Goal: Task Accomplishment & Management: Complete application form

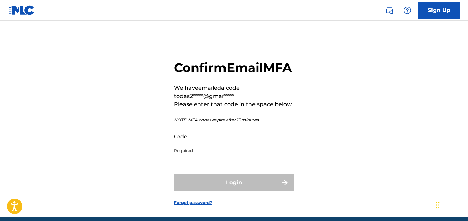
click at [210, 146] on input "Code" at bounding box center [232, 136] width 116 height 20
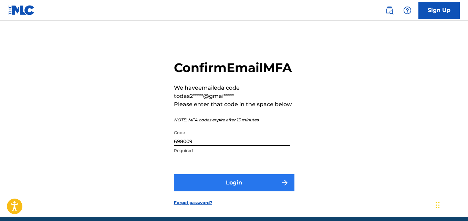
type input "698009"
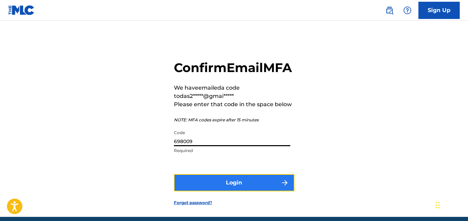
click at [254, 191] on button "Login" at bounding box center [234, 182] width 121 height 17
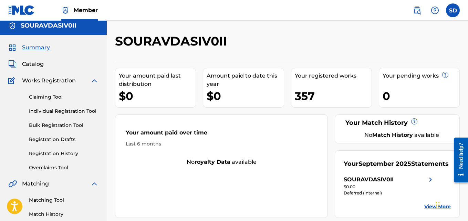
scroll to position [3, 0]
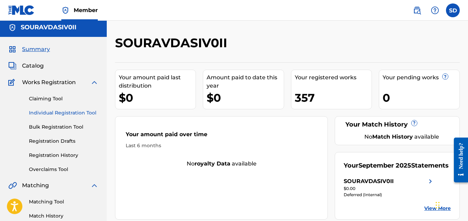
click at [61, 113] on link "Individual Registration Tool" at bounding box center [64, 112] width 70 height 7
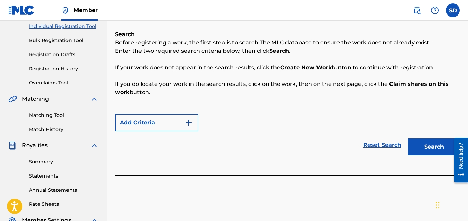
scroll to position [66, 0]
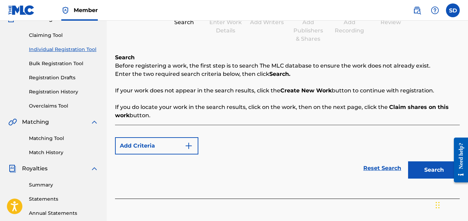
click at [68, 49] on link "Individual Registration Tool" at bounding box center [64, 49] width 70 height 7
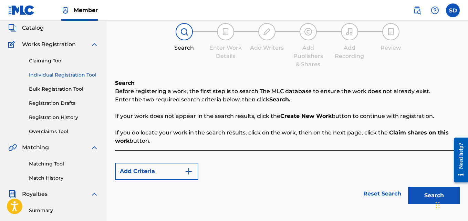
scroll to position [29, 0]
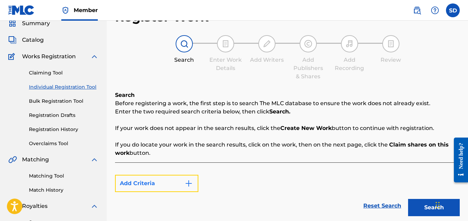
click at [180, 185] on button "Add Criteria" at bounding box center [156, 183] width 83 height 17
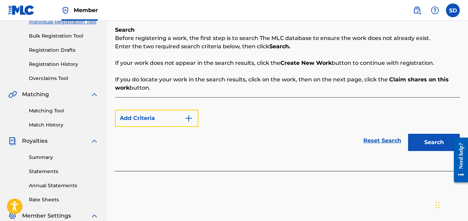
scroll to position [95, 0]
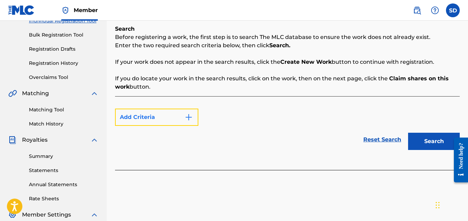
click at [134, 118] on button "Add Criteria" at bounding box center [156, 117] width 83 height 17
click at [188, 118] on img "Search Form" at bounding box center [189, 117] width 8 height 8
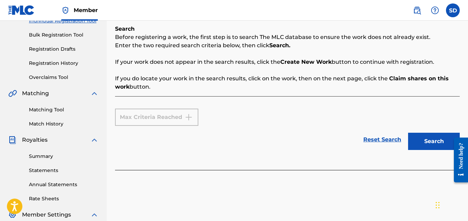
click at [188, 118] on div "Max Criteria Reached" at bounding box center [156, 117] width 83 height 17
click at [48, 49] on link "Registration Drafts" at bounding box center [64, 48] width 70 height 7
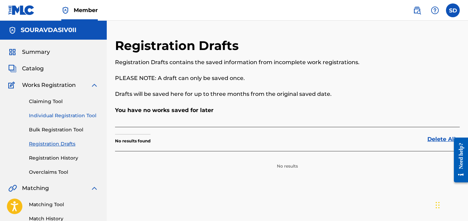
click at [74, 113] on link "Individual Registration Tool" at bounding box center [64, 115] width 70 height 7
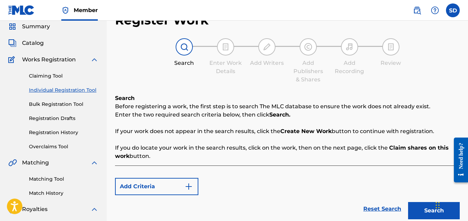
scroll to position [20, 0]
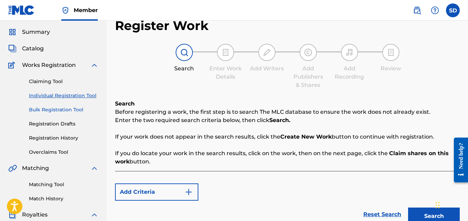
click at [34, 109] on link "Bulk Registration Tool" at bounding box center [64, 109] width 70 height 7
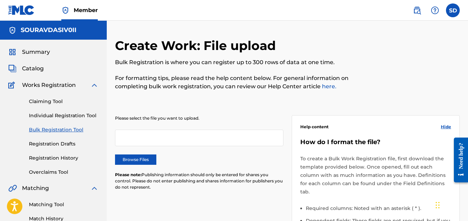
click at [60, 152] on div "Claiming Tool Individual Registration Tool Bulk Registration Tool Registration …" at bounding box center [53, 132] width 90 height 87
click at [52, 161] on link "Registration History" at bounding box center [64, 157] width 70 height 7
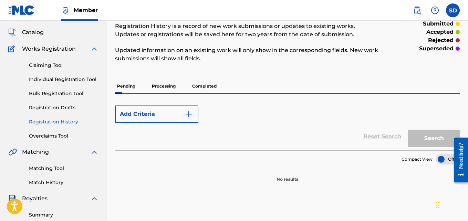
scroll to position [31, 0]
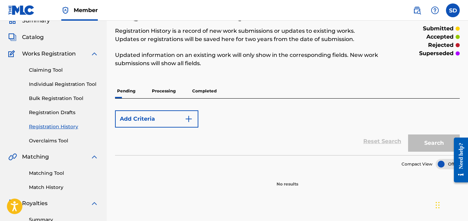
click at [166, 92] on p "Processing" at bounding box center [164, 91] width 28 height 14
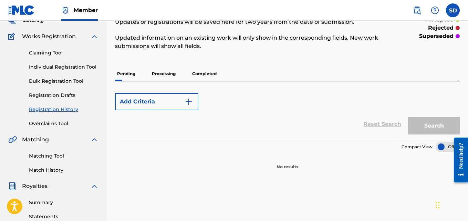
scroll to position [38, 0]
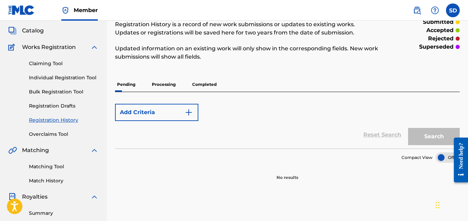
click at [209, 86] on p "Completed" at bounding box center [204, 84] width 29 height 14
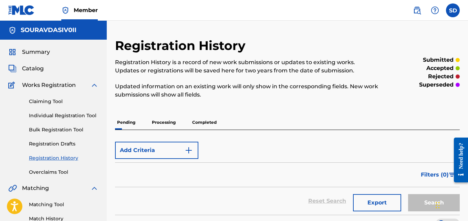
click at [40, 123] on div "Claiming Tool Individual Registration Tool Bulk Registration Tool Registration …" at bounding box center [53, 132] width 90 height 87
click at [43, 114] on link "Individual Registration Tool" at bounding box center [64, 115] width 70 height 7
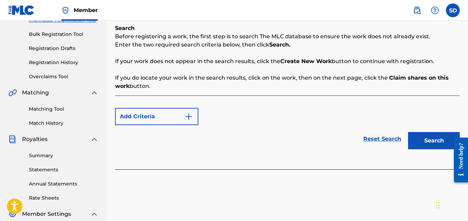
scroll to position [96, 0]
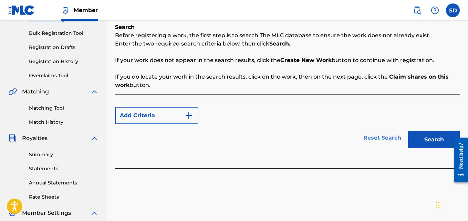
click at [375, 136] on link "Reset Search" at bounding box center [382, 137] width 45 height 15
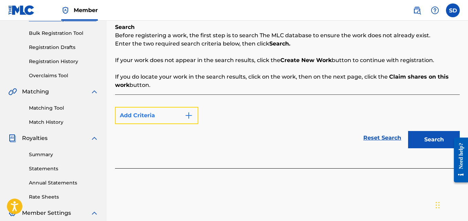
click at [164, 117] on button "Add Criteria" at bounding box center [156, 115] width 83 height 17
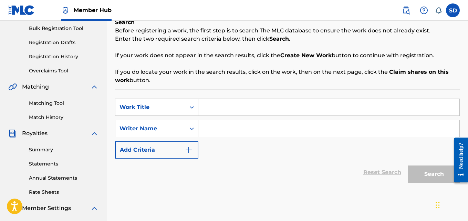
scroll to position [111, 0]
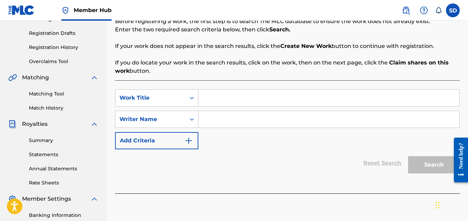
click at [229, 101] on input "Search Form" at bounding box center [329, 98] width 261 height 17
paste input "3B17"
type input "3B17"
click at [221, 117] on input "Search Form" at bounding box center [329, 119] width 261 height 17
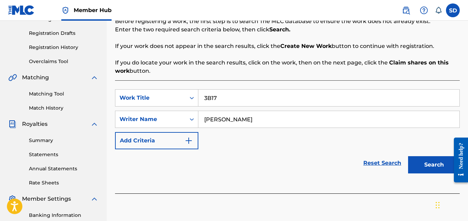
type input "Sourav Das"
click at [408, 156] on button "Search" at bounding box center [434, 164] width 52 height 17
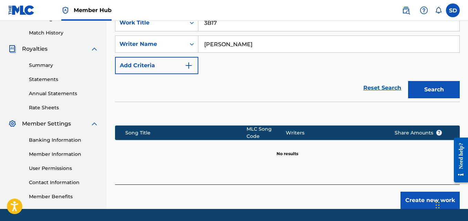
scroll to position [206, 0]
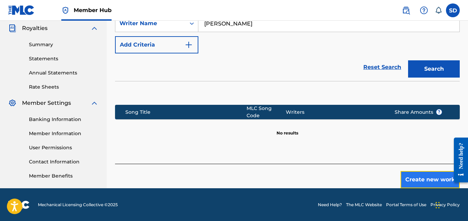
click at [409, 171] on button "Create new work" at bounding box center [430, 179] width 59 height 17
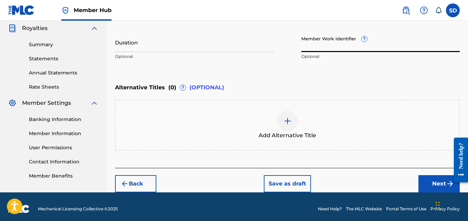
click at [320, 45] on input "Member Work Identifier ?" at bounding box center [381, 42] width 159 height 20
click at [324, 46] on input "Member Work Identifier ?" at bounding box center [381, 42] width 159 height 20
paste input "932188937"
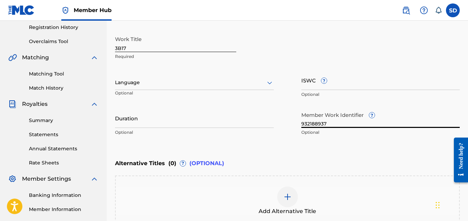
scroll to position [126, 0]
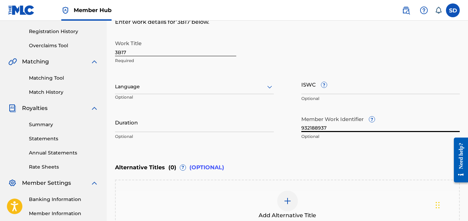
type input "932188937"
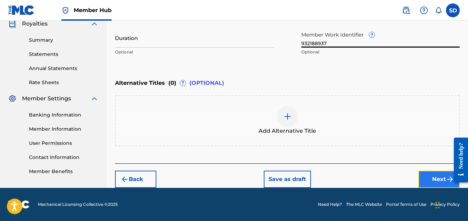
click at [431, 179] on button "Next" at bounding box center [439, 179] width 41 height 17
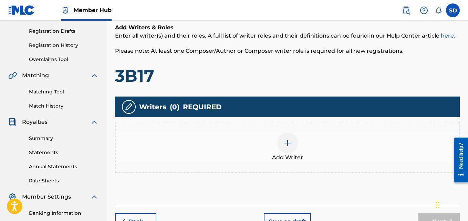
scroll to position [141, 0]
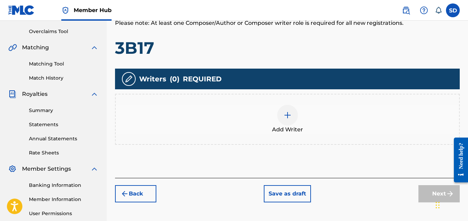
click at [287, 116] on img at bounding box center [288, 115] width 8 height 8
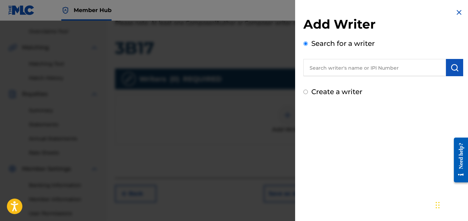
click at [362, 68] on input "text" at bounding box center [375, 67] width 143 height 17
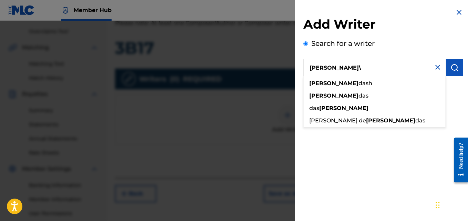
type input "Sourav Das"
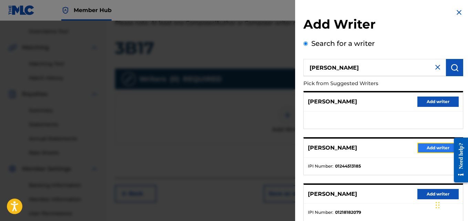
click at [421, 145] on button "Add writer" at bounding box center [438, 148] width 41 height 10
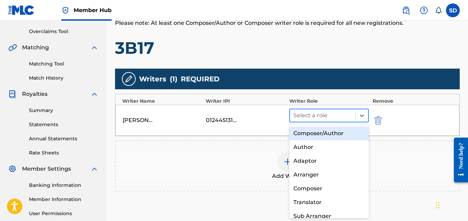
click at [329, 117] on div at bounding box center [323, 116] width 59 height 10
click at [323, 133] on div "Composer/Author" at bounding box center [329, 133] width 80 height 14
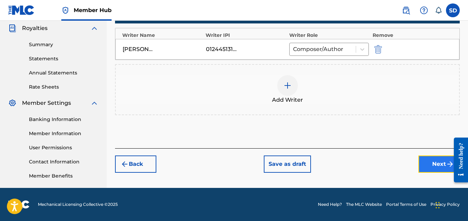
click at [433, 160] on button "Next" at bounding box center [439, 163] width 41 height 17
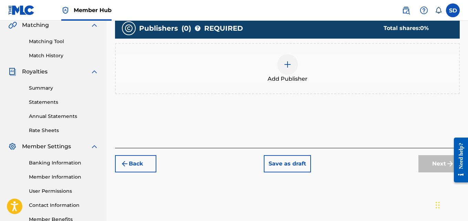
scroll to position [170, 0]
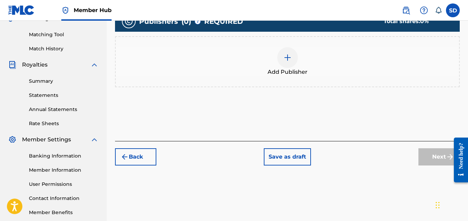
click at [286, 57] on img at bounding box center [288, 57] width 8 height 8
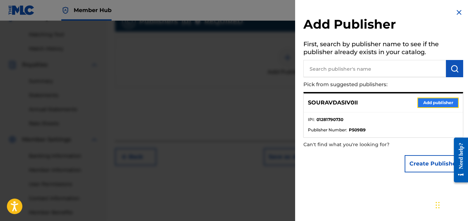
click at [434, 100] on button "Add publisher" at bounding box center [438, 103] width 41 height 10
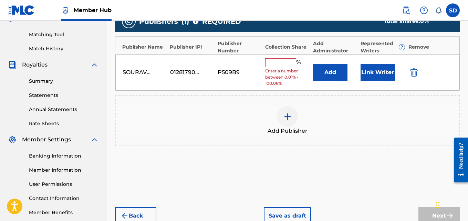
click at [276, 63] on input "text" at bounding box center [280, 62] width 31 height 9
type input "100"
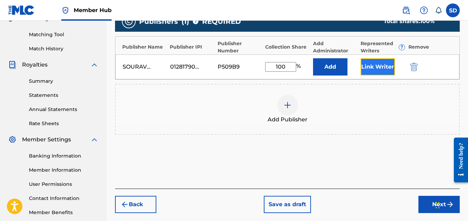
click at [366, 68] on button "Link Writer" at bounding box center [378, 66] width 34 height 17
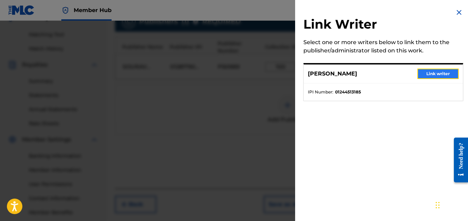
click at [455, 69] on button "Link writer" at bounding box center [438, 74] width 41 height 10
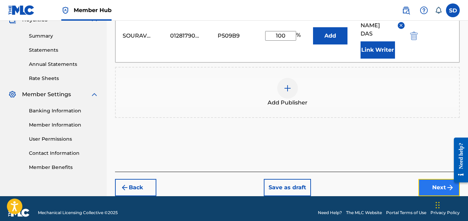
click at [432, 182] on button "Next" at bounding box center [439, 187] width 41 height 17
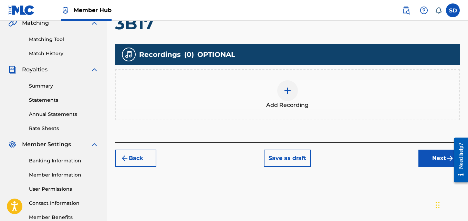
scroll to position [170, 0]
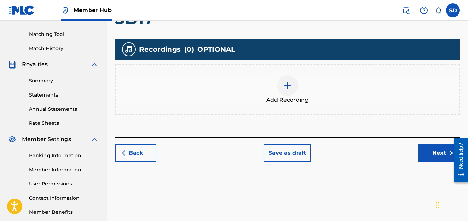
click at [287, 85] on img at bounding box center [288, 85] width 8 height 8
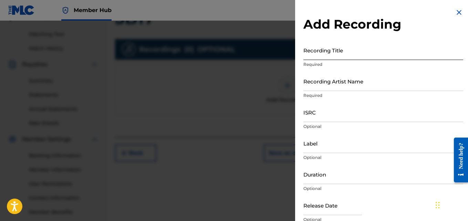
click at [326, 54] on input "Recording Title" at bounding box center [384, 50] width 160 height 20
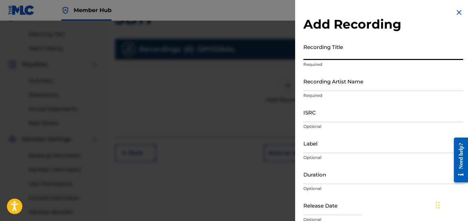
paste input "3B17"
type input "3B17"
click at [328, 80] on input "Recording Artist Name" at bounding box center [384, 81] width 160 height 20
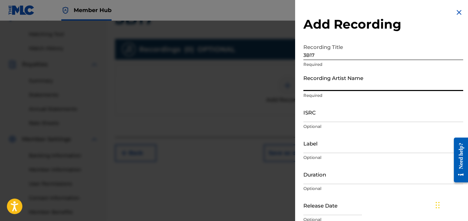
type input "[PERSON_NAME] (IX0II)"
click at [316, 137] on input "Label" at bounding box center [384, 143] width 160 height 20
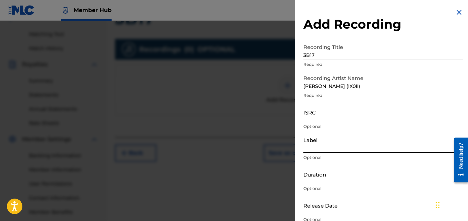
type input "IX0II"
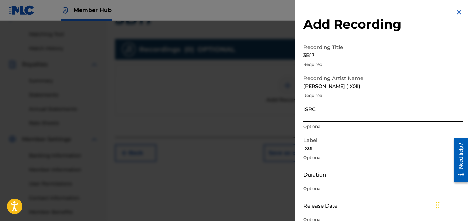
click at [311, 114] on input "ISRC" at bounding box center [384, 112] width 160 height 20
paste input "INI802574259"
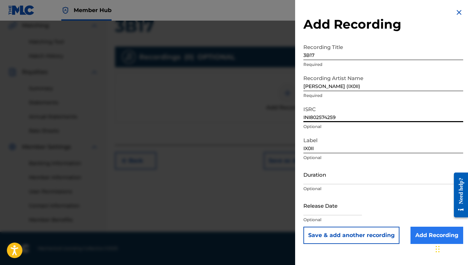
type input "INI802574259"
click at [434, 221] on input "Add Recording" at bounding box center [437, 234] width 53 height 17
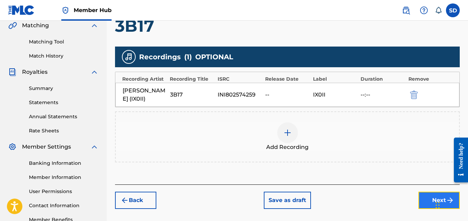
click at [434, 200] on button "Next" at bounding box center [439, 200] width 41 height 17
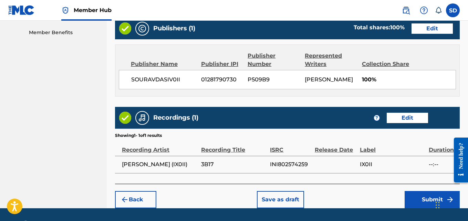
scroll to position [370, 0]
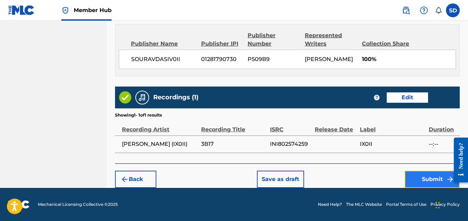
click at [421, 179] on button "Submit" at bounding box center [432, 179] width 55 height 17
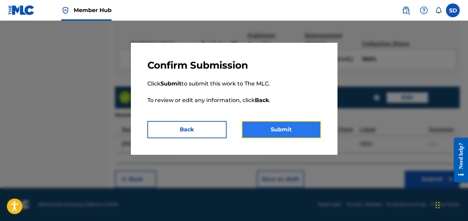
click at [303, 130] on button "Submit" at bounding box center [281, 129] width 79 height 17
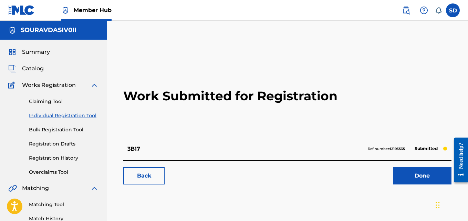
click at [63, 117] on link "Individual Registration Tool" at bounding box center [64, 115] width 70 height 7
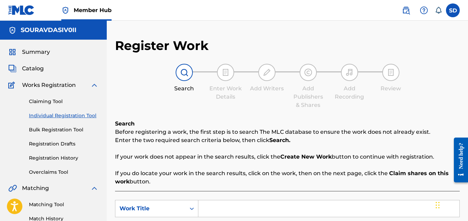
scroll to position [142, 0]
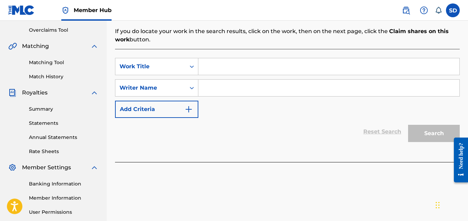
click at [258, 66] on input "Search Form" at bounding box center [329, 66] width 261 height 17
paste input "Sound 89"
type input "Sound 89"
click at [236, 96] on div "Search Form" at bounding box center [330, 87] width 262 height 17
click at [219, 88] on input "Search Form" at bounding box center [329, 88] width 261 height 17
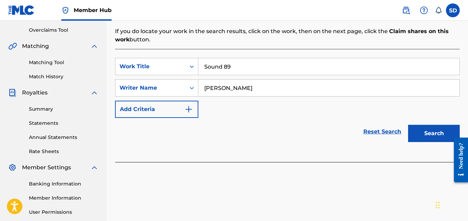
type input "Sourav Das"
click at [408, 125] on button "Search" at bounding box center [434, 133] width 52 height 17
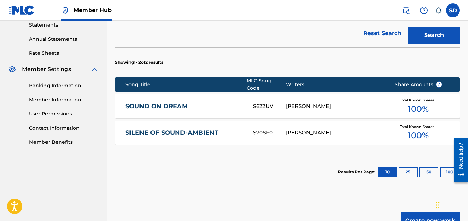
scroll to position [227, 0]
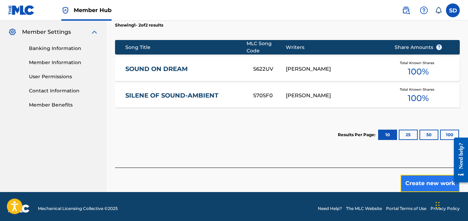
click at [419, 175] on button "Create new work" at bounding box center [430, 183] width 59 height 17
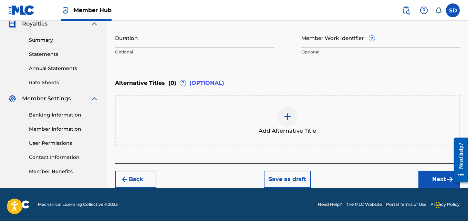
scroll to position [211, 0]
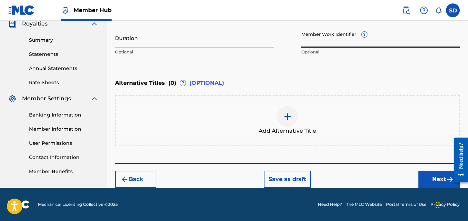
click at [344, 34] on input "Member Work Identifier ?" at bounding box center [381, 38] width 159 height 20
paste input "932188938"
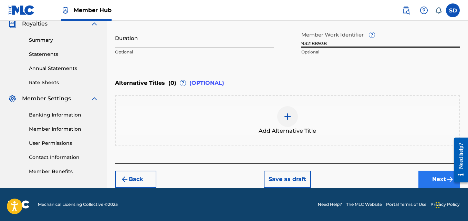
type input "932188938"
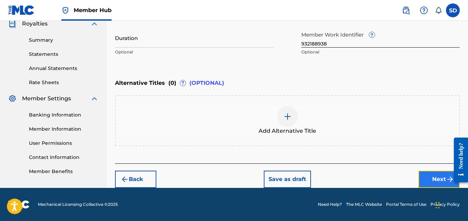
click at [436, 177] on button "Next" at bounding box center [439, 179] width 41 height 17
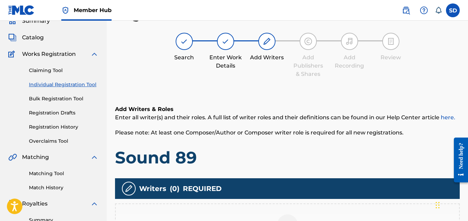
scroll to position [183, 0]
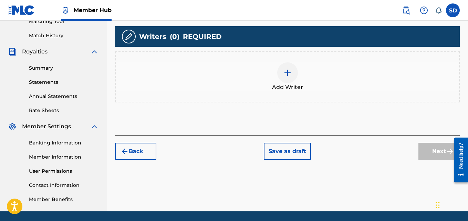
click at [285, 74] on img at bounding box center [288, 73] width 8 height 8
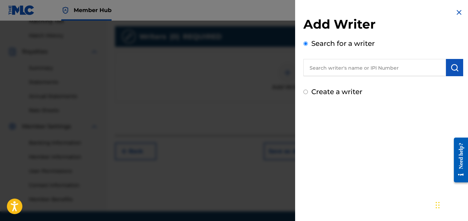
click at [335, 75] on input "text" at bounding box center [375, 67] width 143 height 17
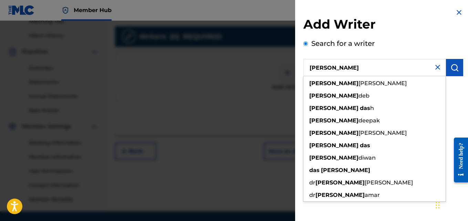
type input "Sourav Das"
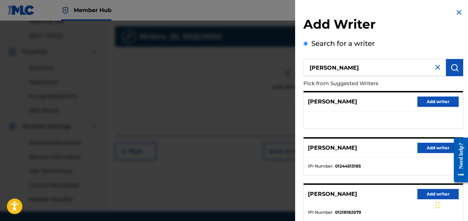
click at [425, 141] on div "SOURAV DAS Add writer" at bounding box center [383, 148] width 159 height 19
click at [431, 145] on button "Add writer" at bounding box center [438, 148] width 41 height 10
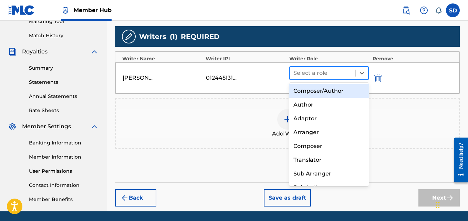
click at [311, 74] on div at bounding box center [323, 73] width 59 height 10
click at [315, 88] on div "Composer/Author" at bounding box center [329, 91] width 80 height 14
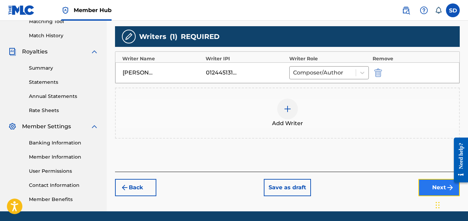
click at [423, 185] on button "Next" at bounding box center [439, 187] width 41 height 17
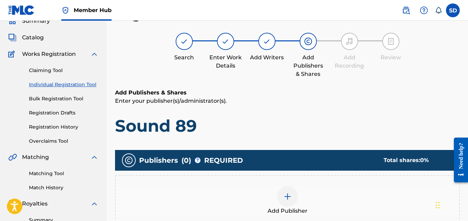
scroll to position [169, 0]
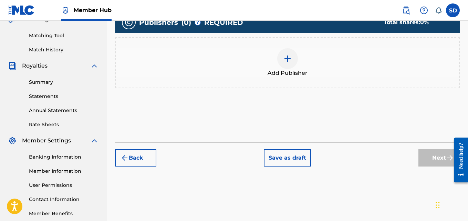
click at [286, 56] on img at bounding box center [288, 58] width 8 height 8
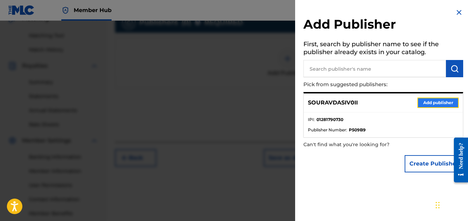
click at [427, 99] on button "Add publisher" at bounding box center [438, 103] width 41 height 10
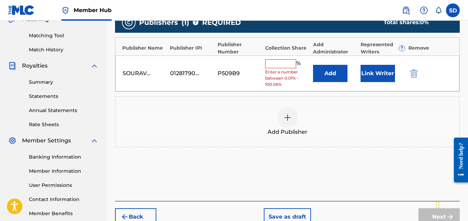
click at [283, 60] on input "text" at bounding box center [280, 63] width 31 height 9
type input "100"
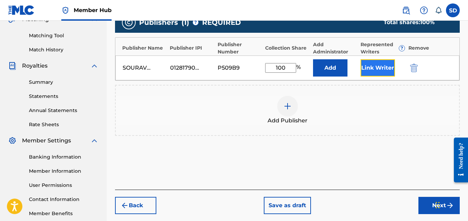
click at [375, 72] on button "Link Writer" at bounding box center [378, 67] width 34 height 17
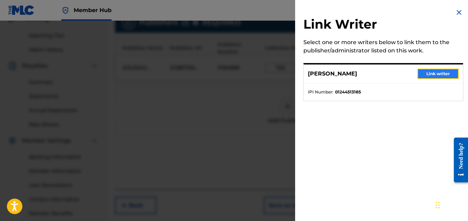
click at [438, 69] on button "Link writer" at bounding box center [438, 74] width 41 height 10
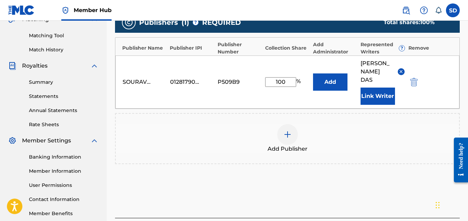
scroll to position [215, 0]
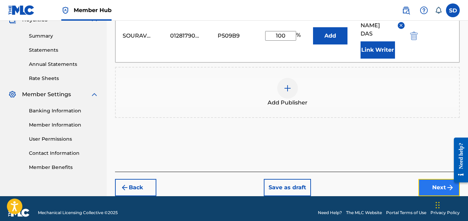
click at [435, 185] on button "Next" at bounding box center [439, 187] width 41 height 17
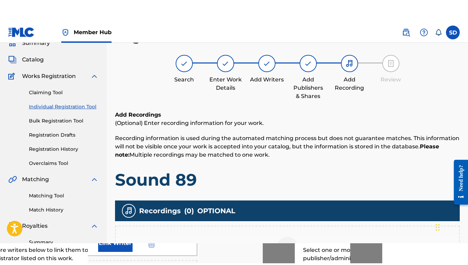
scroll to position [116, 0]
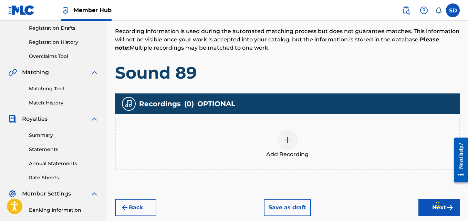
click at [275, 138] on div "Add Recording" at bounding box center [288, 144] width 344 height 29
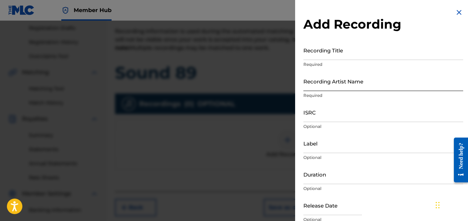
click at [348, 72] on input "Recording Artist Name" at bounding box center [384, 81] width 160 height 20
type input "[PERSON_NAME] (IX0II)"
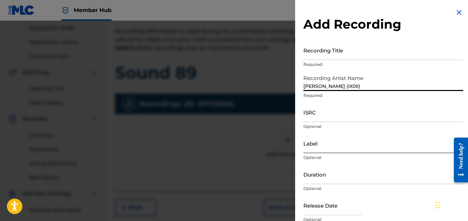
click at [319, 141] on input "Label" at bounding box center [384, 143] width 160 height 20
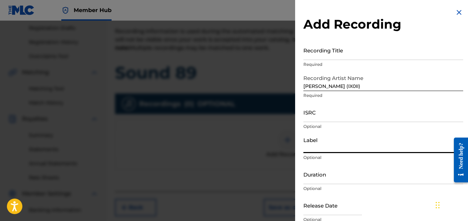
type input "IX0II"
click at [322, 114] on input "ISRC" at bounding box center [384, 112] width 160 height 20
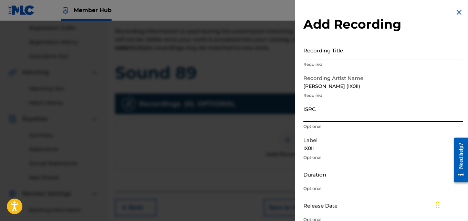
paste input "INI802575260"
type input "INI802575260"
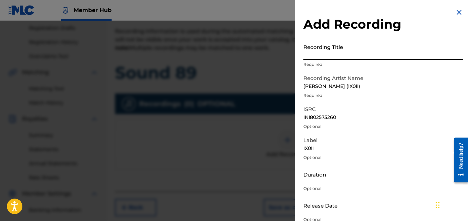
click at [348, 54] on input "Recording Title" at bounding box center [384, 50] width 160 height 20
paste input "Sound 89"
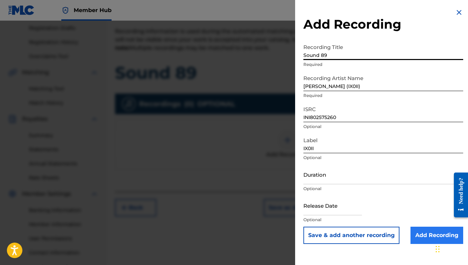
type input "Sound 89"
click at [421, 221] on input "Add Recording" at bounding box center [437, 234] width 53 height 17
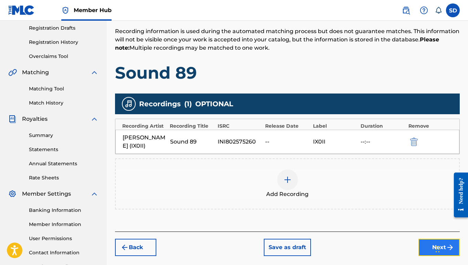
click at [428, 221] on button "Next" at bounding box center [439, 246] width 41 height 17
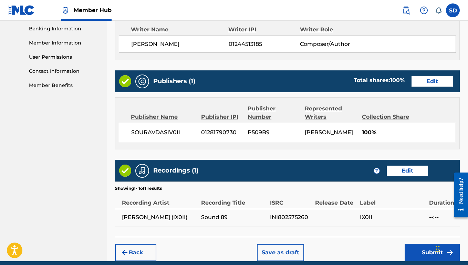
scroll to position [306, 0]
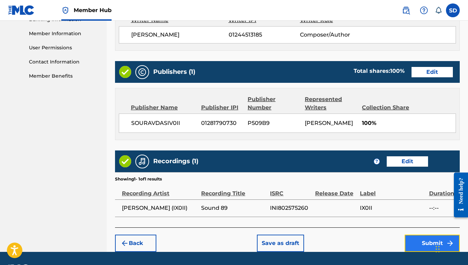
click at [417, 221] on button "Submit" at bounding box center [432, 242] width 55 height 17
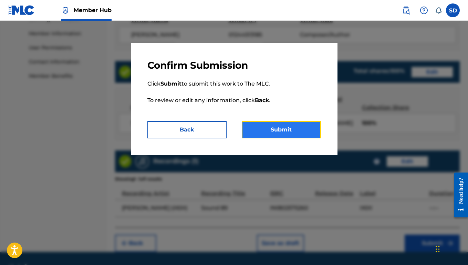
click at [292, 125] on button "Submit" at bounding box center [281, 129] width 79 height 17
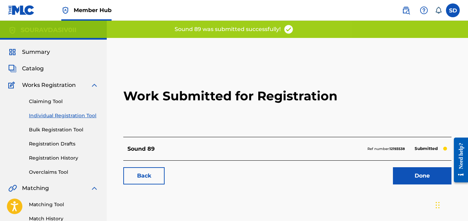
click at [84, 115] on link "Individual Registration Tool" at bounding box center [64, 115] width 70 height 7
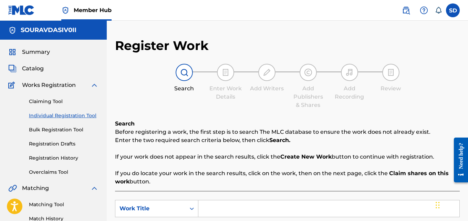
scroll to position [84, 0]
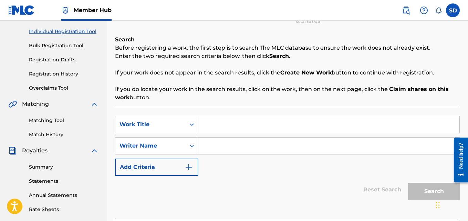
click at [223, 126] on input "Search Form" at bounding box center [329, 124] width 261 height 17
paste input "Refresh"
type input "Refresh"
click at [233, 149] on input "Search Form" at bounding box center [329, 146] width 261 height 17
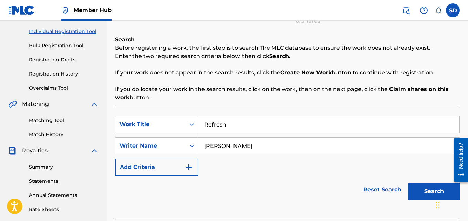
type input "Sourav dAS"
click at [408, 183] on button "Search" at bounding box center [434, 191] width 52 height 17
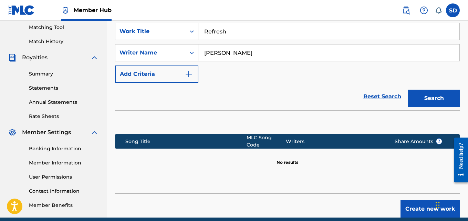
scroll to position [206, 0]
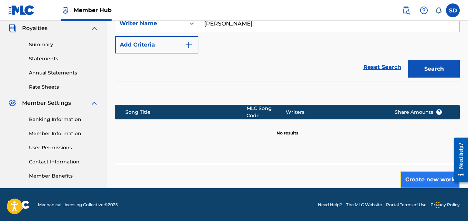
click at [414, 182] on button "Create new work" at bounding box center [430, 179] width 59 height 17
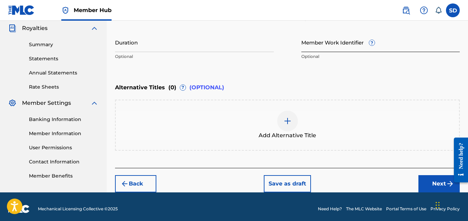
click at [317, 43] on input "Member Work Identifier ?" at bounding box center [381, 42] width 159 height 20
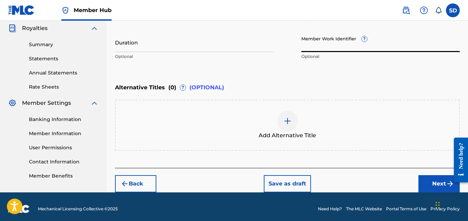
paste input "932257909"
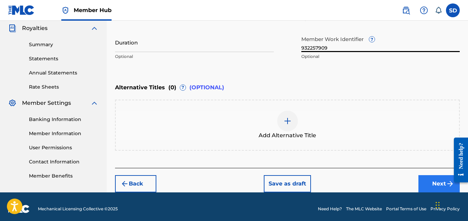
type input "932257909"
click at [434, 182] on button "Next" at bounding box center [439, 183] width 41 height 17
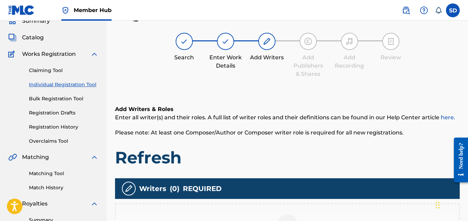
scroll to position [126, 0]
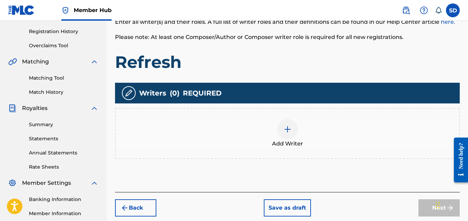
click at [288, 130] on img at bounding box center [288, 129] width 8 height 8
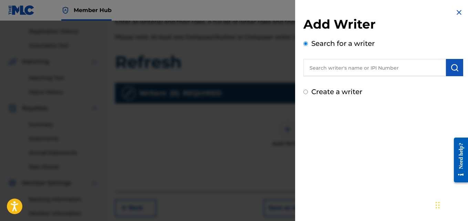
click at [346, 66] on input "text" at bounding box center [375, 67] width 143 height 17
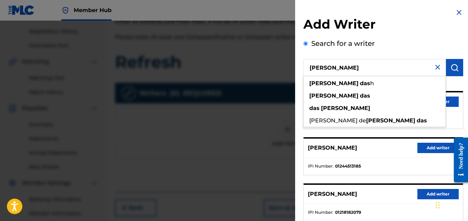
type input "[PERSON_NAME]"
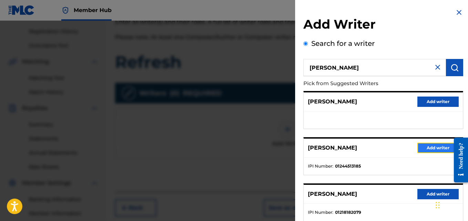
click at [431, 148] on button "Add writer" at bounding box center [438, 148] width 41 height 10
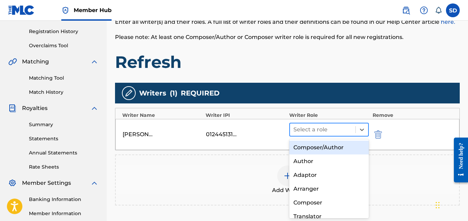
click at [336, 131] on div at bounding box center [323, 130] width 59 height 10
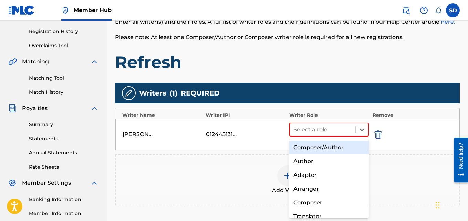
click at [327, 144] on div "Composer/Author" at bounding box center [329, 148] width 80 height 14
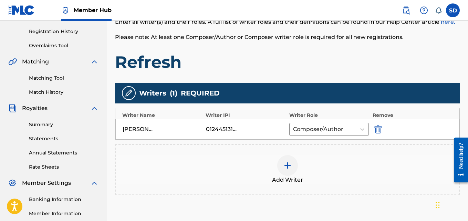
scroll to position [206, 0]
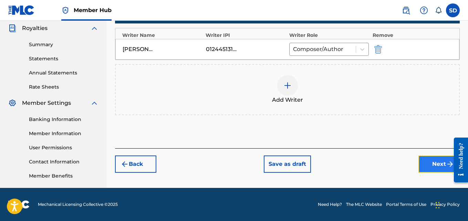
click at [434, 172] on button "Next" at bounding box center [439, 163] width 41 height 17
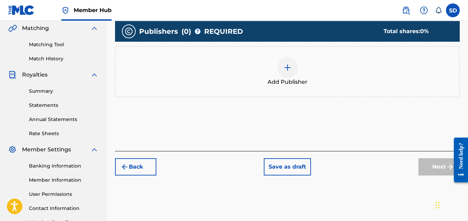
scroll to position [163, 0]
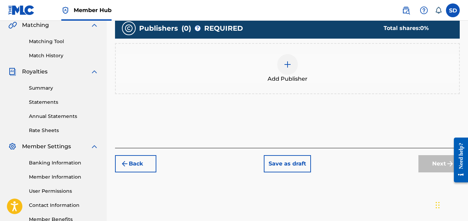
click at [272, 61] on div "Add Publisher" at bounding box center [288, 68] width 344 height 29
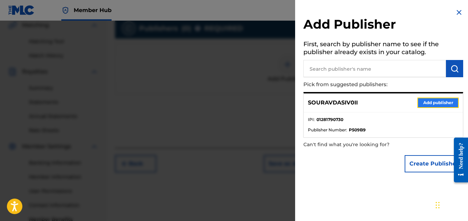
click at [433, 102] on button "Add publisher" at bounding box center [438, 103] width 41 height 10
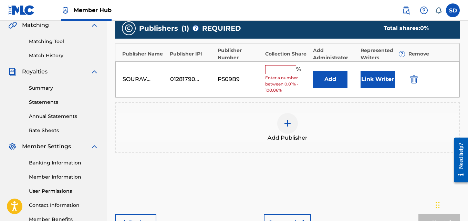
click at [280, 71] on input "text" at bounding box center [280, 69] width 31 height 9
type input "100"
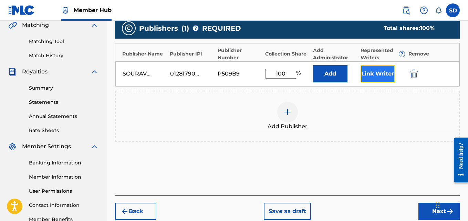
click at [370, 71] on button "Link Writer" at bounding box center [378, 73] width 34 height 17
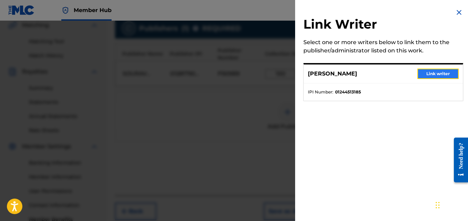
click at [423, 73] on button "Link writer" at bounding box center [438, 74] width 41 height 10
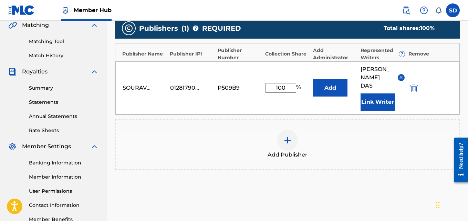
scroll to position [215, 0]
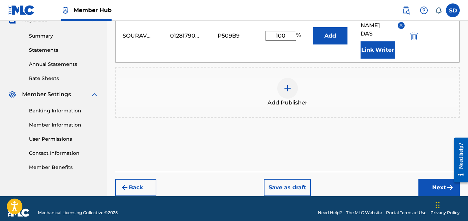
click at [440, 172] on div "Back Save as draft Next" at bounding box center [287, 184] width 345 height 24
click at [435, 179] on button "Next" at bounding box center [439, 187] width 41 height 17
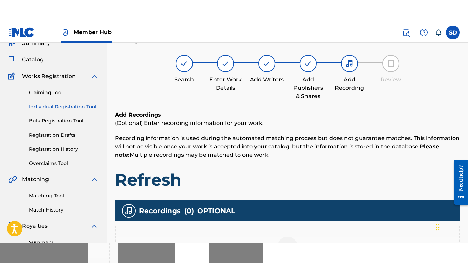
scroll to position [118, 0]
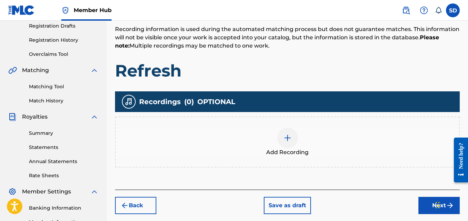
click at [289, 134] on img at bounding box center [288, 138] width 8 height 8
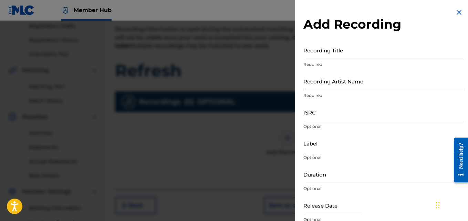
click at [324, 85] on input "Recording Artist Name" at bounding box center [384, 81] width 160 height 20
type input "[PERSON_NAME] (IX0II)"
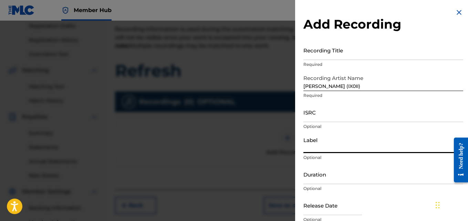
click at [331, 139] on input "Label" at bounding box center [384, 143] width 160 height 20
type input "IX0II"
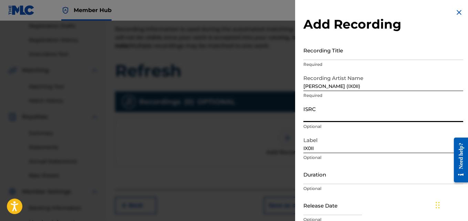
click at [317, 112] on input "ISRC" at bounding box center [384, 112] width 160 height 20
paste input "INI802576261"
type input "INI802576261"
click at [323, 43] on input "Recording Title" at bounding box center [384, 50] width 160 height 20
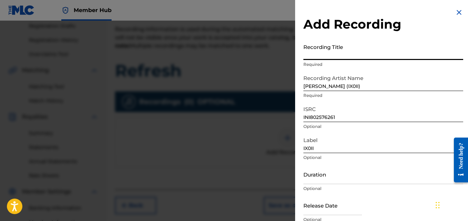
paste input "Refresh"
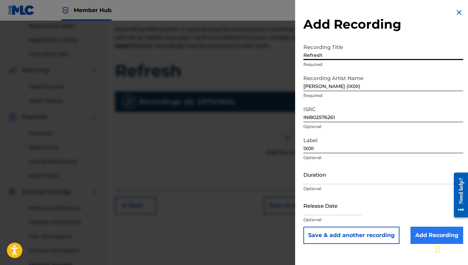
type input "Refresh"
click at [421, 221] on input "Add Recording" at bounding box center [437, 234] width 53 height 17
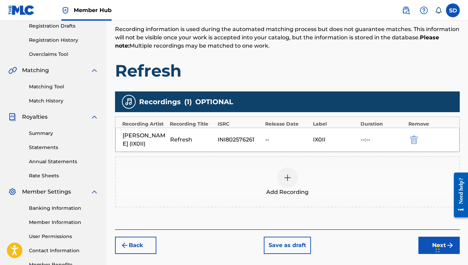
scroll to position [163, 0]
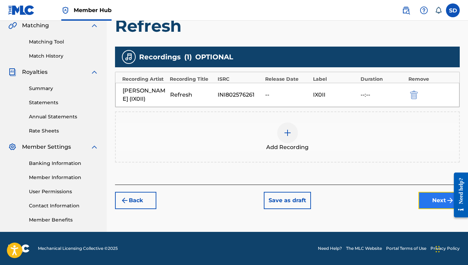
click at [429, 200] on button "Next" at bounding box center [439, 200] width 41 height 17
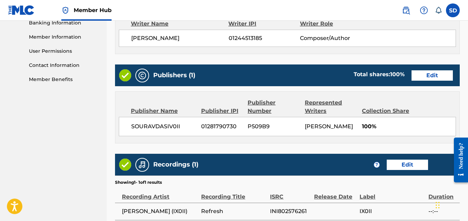
scroll to position [370, 0]
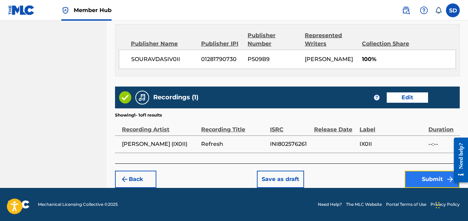
click at [421, 183] on button "Submit" at bounding box center [432, 179] width 55 height 17
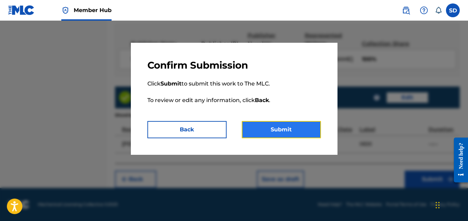
click at [303, 130] on button "Submit" at bounding box center [281, 129] width 79 height 17
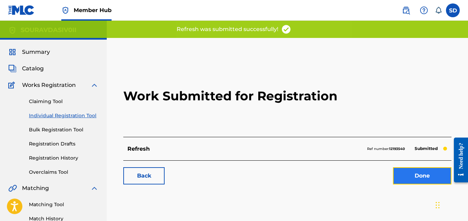
click at [406, 169] on link "Done" at bounding box center [422, 175] width 59 height 17
